Goal: Navigation & Orientation: Understand site structure

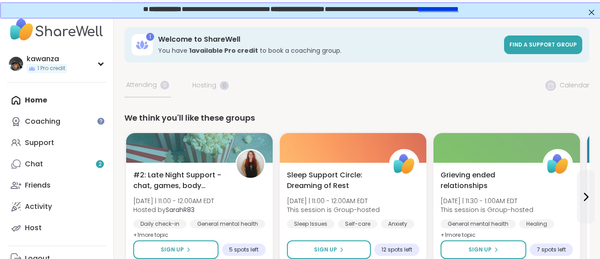
click at [73, 38] on img at bounding box center [56, 29] width 99 height 31
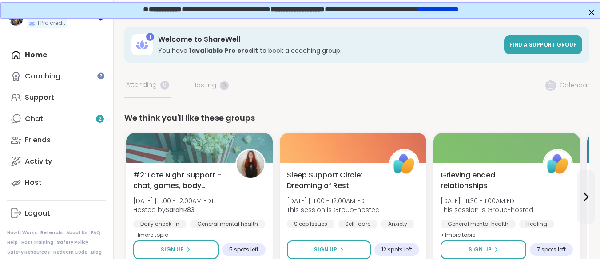
scroll to position [0, 0]
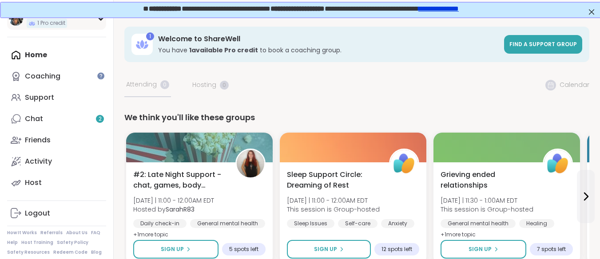
click at [102, 22] on div "kawanza 1 Pro credit" at bounding box center [56, 18] width 99 height 23
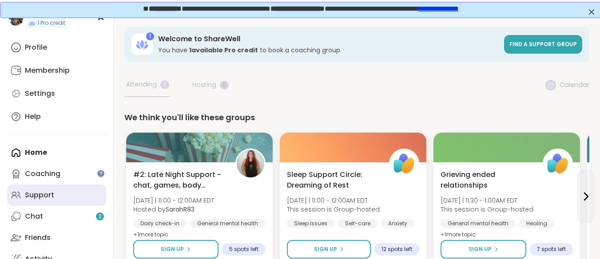
click at [48, 195] on div "Support" at bounding box center [39, 196] width 29 height 10
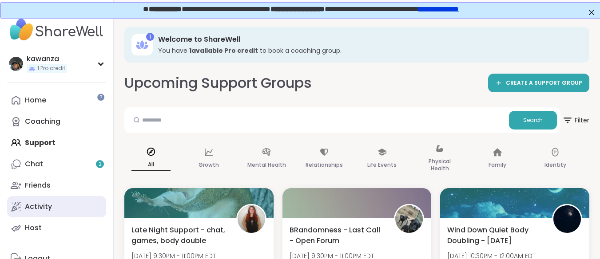
scroll to position [45, 0]
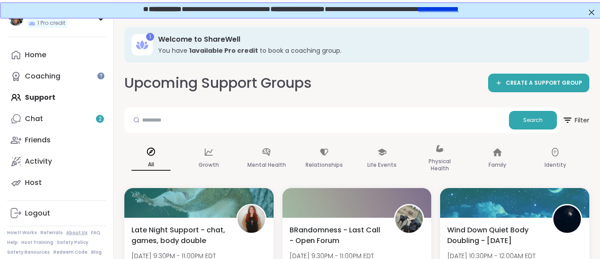
click at [73, 232] on link "About Us" at bounding box center [76, 233] width 21 height 6
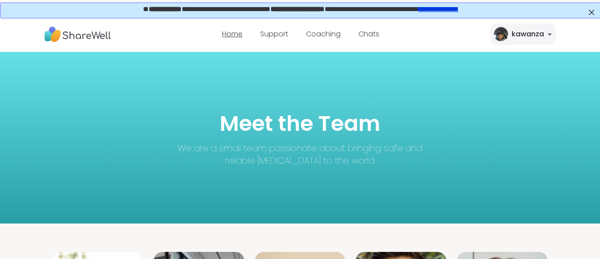
click at [232, 34] on link "Home" at bounding box center [232, 34] width 20 height 10
click at [231, 35] on link "Home" at bounding box center [232, 34] width 20 height 10
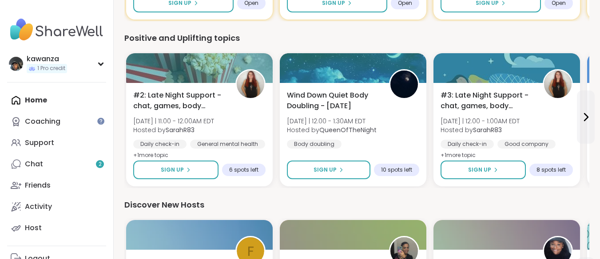
scroll to position [581, 0]
